Goal: Find contact information

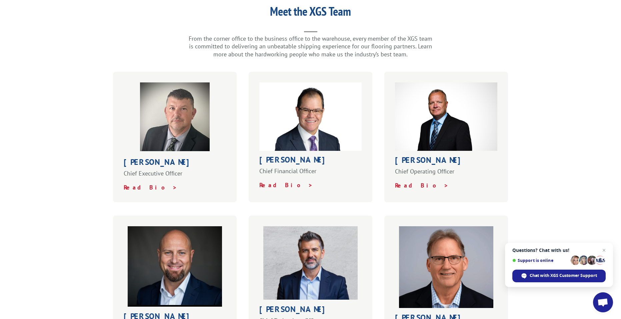
scroll to position [185, 0]
drag, startPoint x: 126, startPoint y: 149, endPoint x: 168, endPoint y: 147, distance: 42.3
click at [167, 158] on h1 "[PERSON_NAME]" at bounding box center [175, 163] width 103 height 11
copy h1 "[PERSON_NAME]"
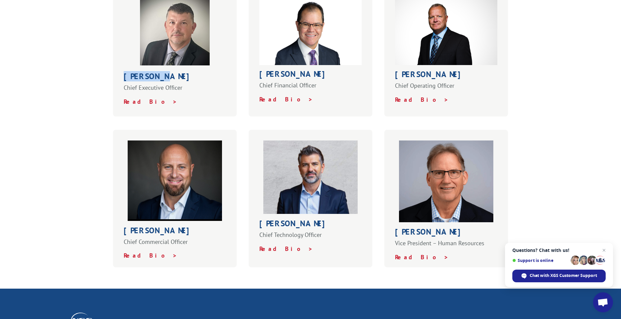
scroll to position [285, 0]
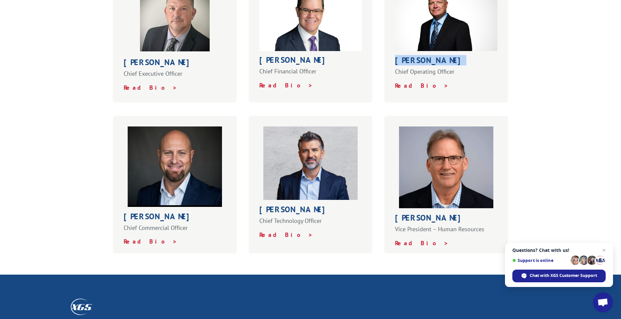
drag, startPoint x: 396, startPoint y: 45, endPoint x: 444, endPoint y: 45, distance: 48.3
click at [444, 55] on strong "[PERSON_NAME]" at bounding box center [430, 60] width 71 height 10
copy strong "[PERSON_NAME]"
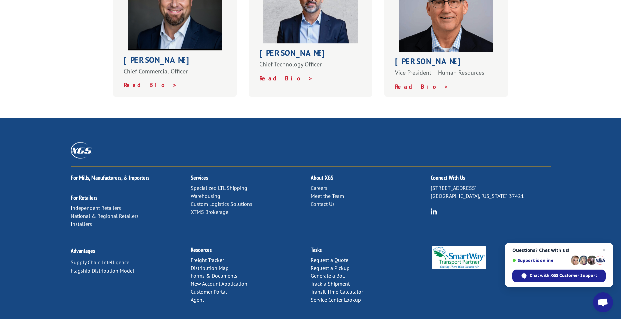
scroll to position [451, 0]
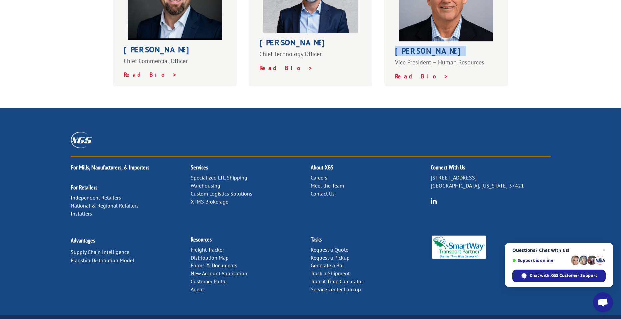
drag, startPoint x: 396, startPoint y: 34, endPoint x: 443, endPoint y: 31, distance: 47.4
click at [443, 31] on div "[PERSON_NAME] Vice President – Human Resources Read Bio >" at bounding box center [446, 17] width 124 height 137
copy h1 "[PERSON_NAME]"
drag, startPoint x: 396, startPoint y: 46, endPoint x: 496, endPoint y: 44, distance: 100.0
click at [496, 58] on p "Vice President – Human Resources" at bounding box center [446, 65] width 103 height 14
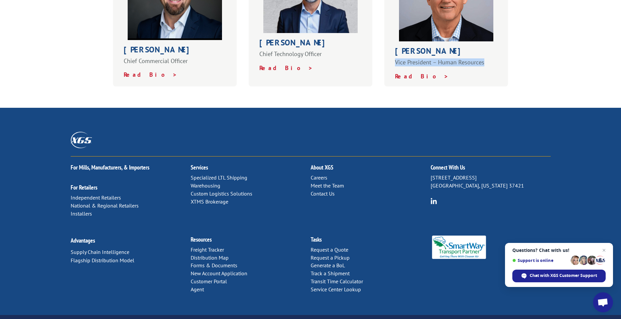
copy p "Vice President – Human Resources"
drag, startPoint x: 402, startPoint y: 159, endPoint x: 390, endPoint y: 157, distance: 12.2
